Goal: Find specific page/section: Find specific page/section

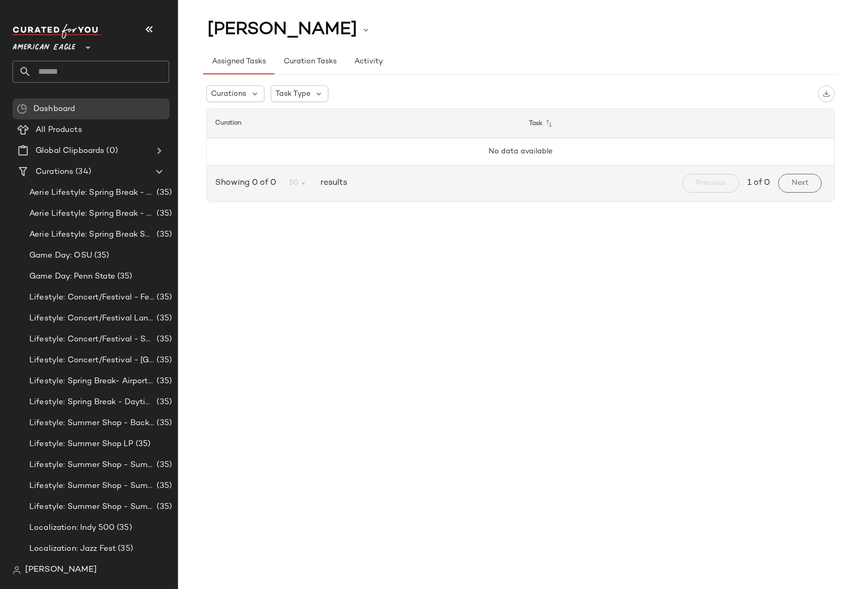
click at [62, 43] on span "American Eagle" at bounding box center [44, 45] width 63 height 19
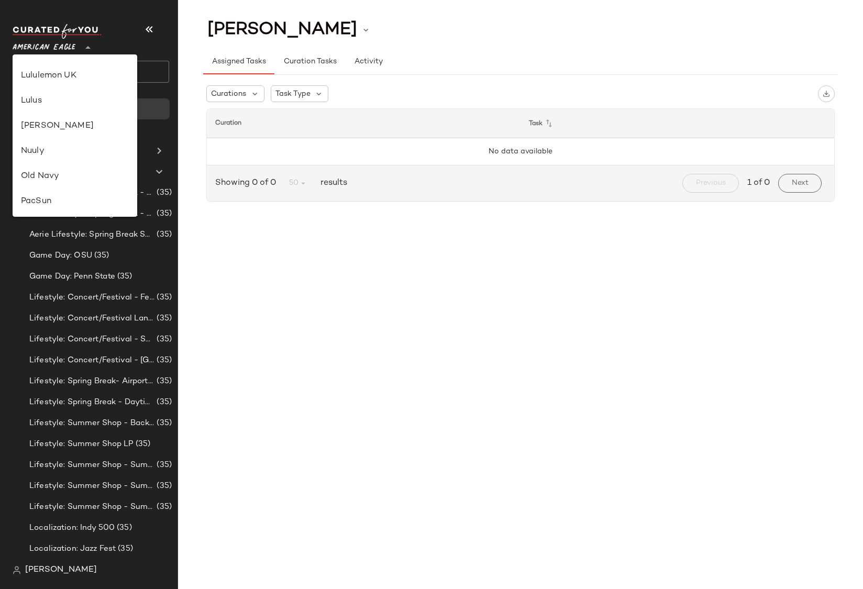
scroll to position [600, 0]
click at [59, 568] on span "[PERSON_NAME]" at bounding box center [61, 570] width 72 height 13
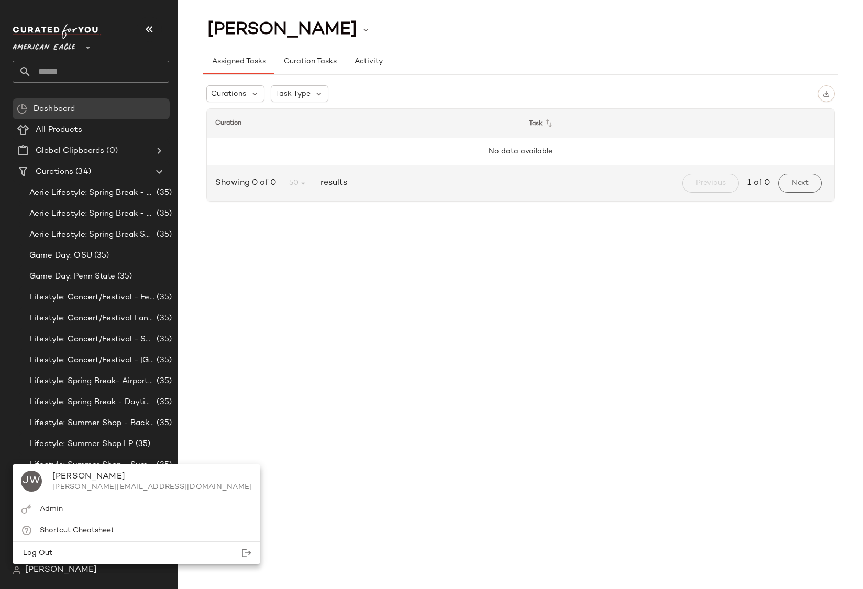
click at [54, 571] on span "[PERSON_NAME]" at bounding box center [61, 570] width 72 height 13
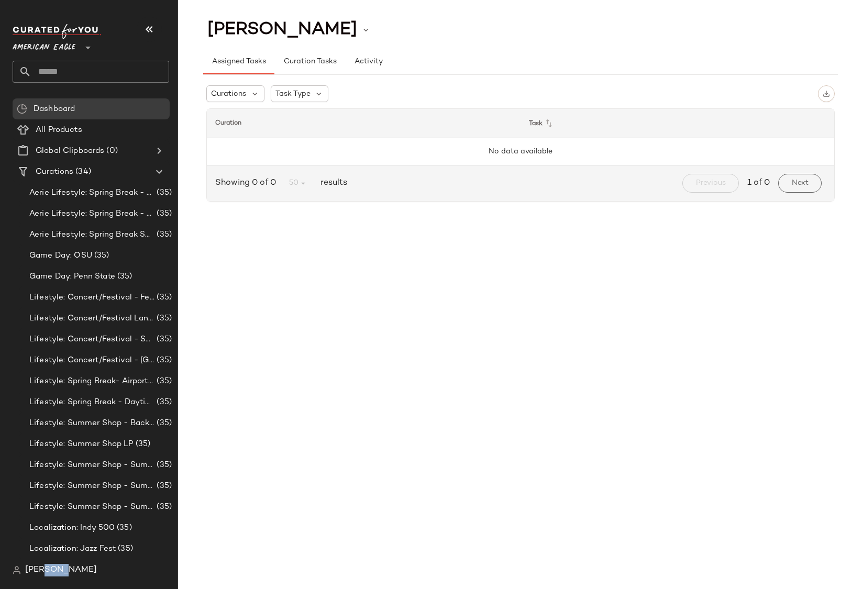
click at [54, 571] on span "[PERSON_NAME]" at bounding box center [61, 570] width 72 height 13
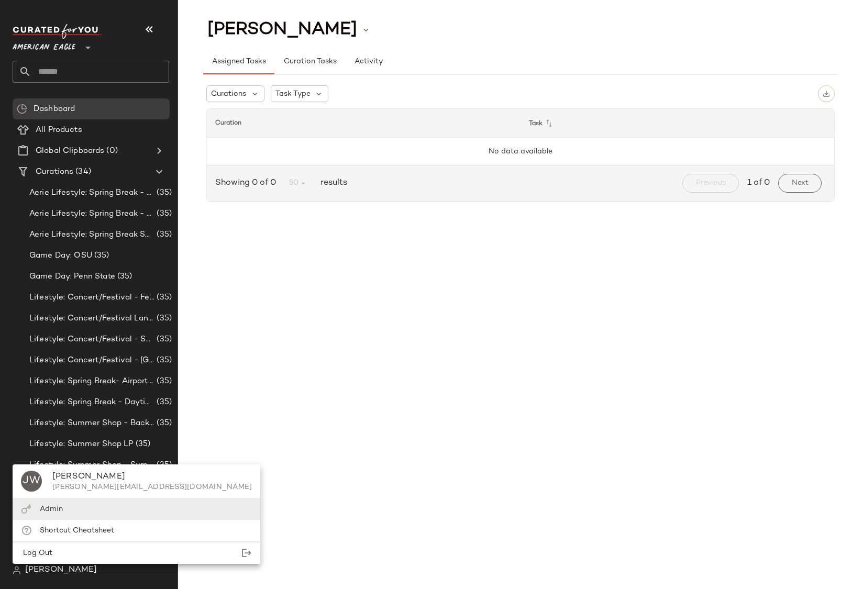
click at [48, 514] on div "Admin" at bounding box center [51, 509] width 23 height 11
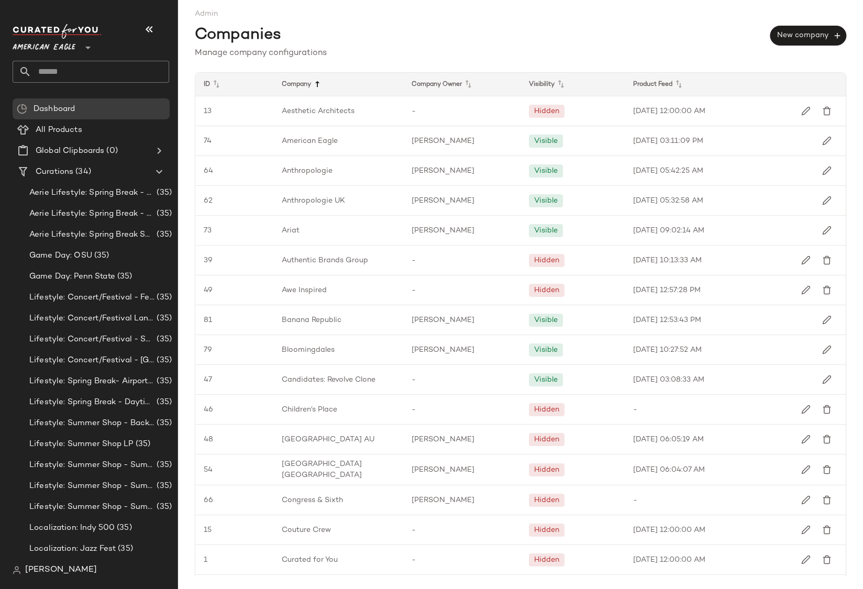
click at [321, 82] on icon at bounding box center [317, 84] width 13 height 13
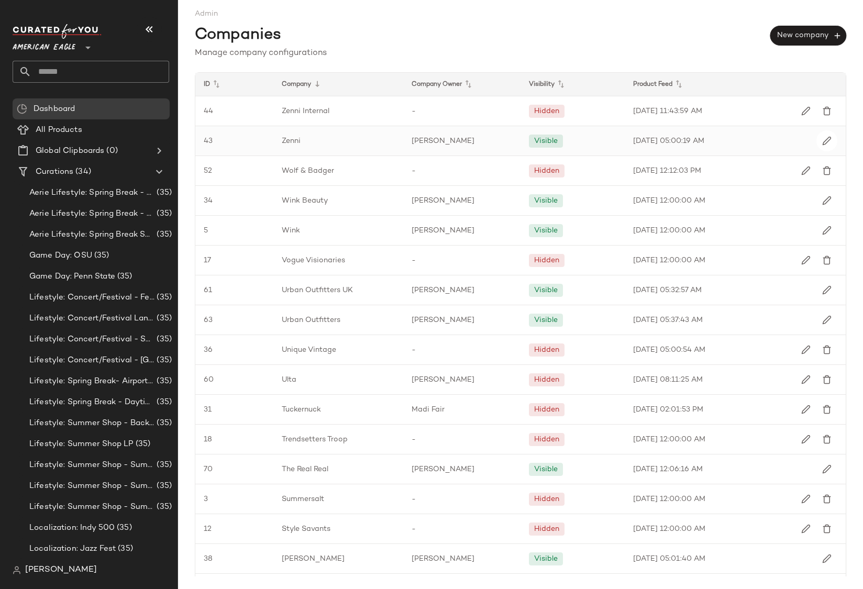
click at [465, 142] on div "[PERSON_NAME]" at bounding box center [461, 140] width 117 height 29
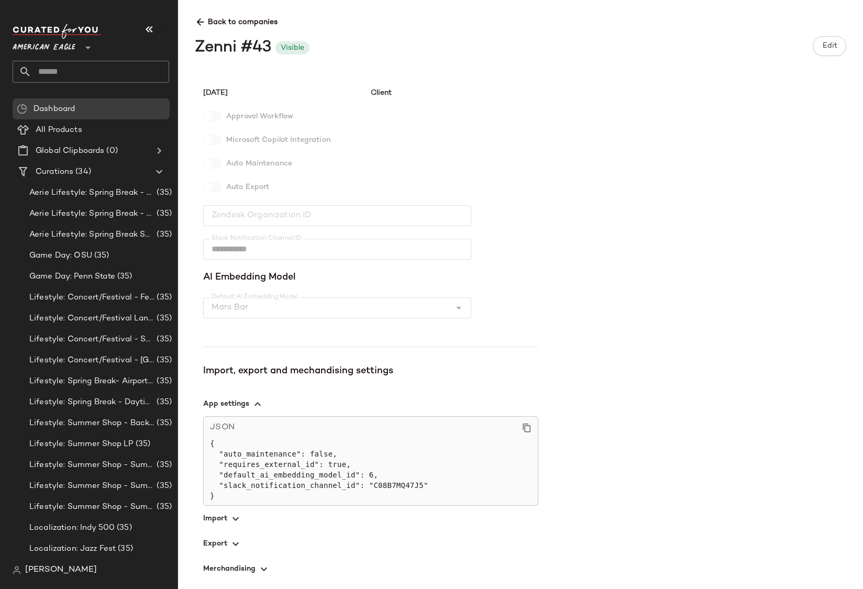
scroll to position [107, 0]
click at [233, 513] on icon "button" at bounding box center [235, 518] width 13 height 13
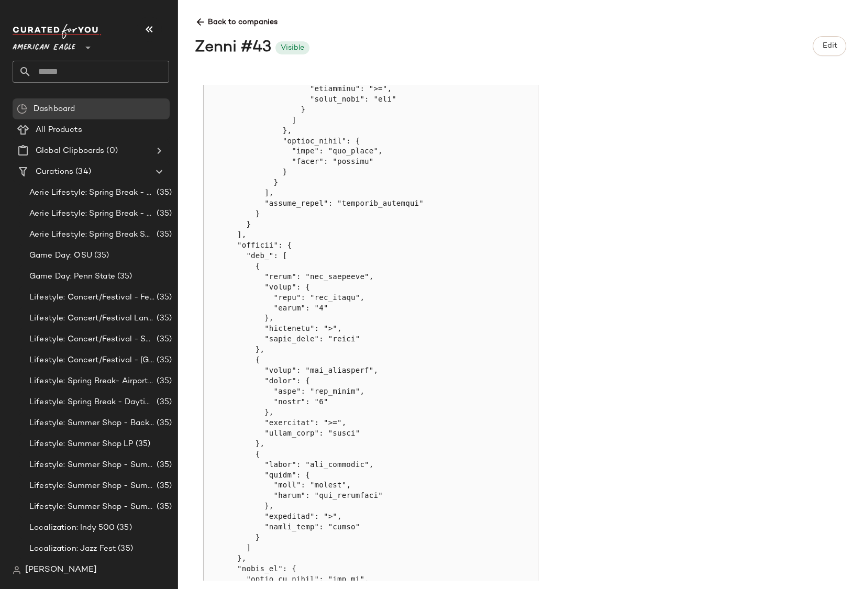
scroll to position [1413, 0]
